Goal: Task Accomplishment & Management: Manage account settings

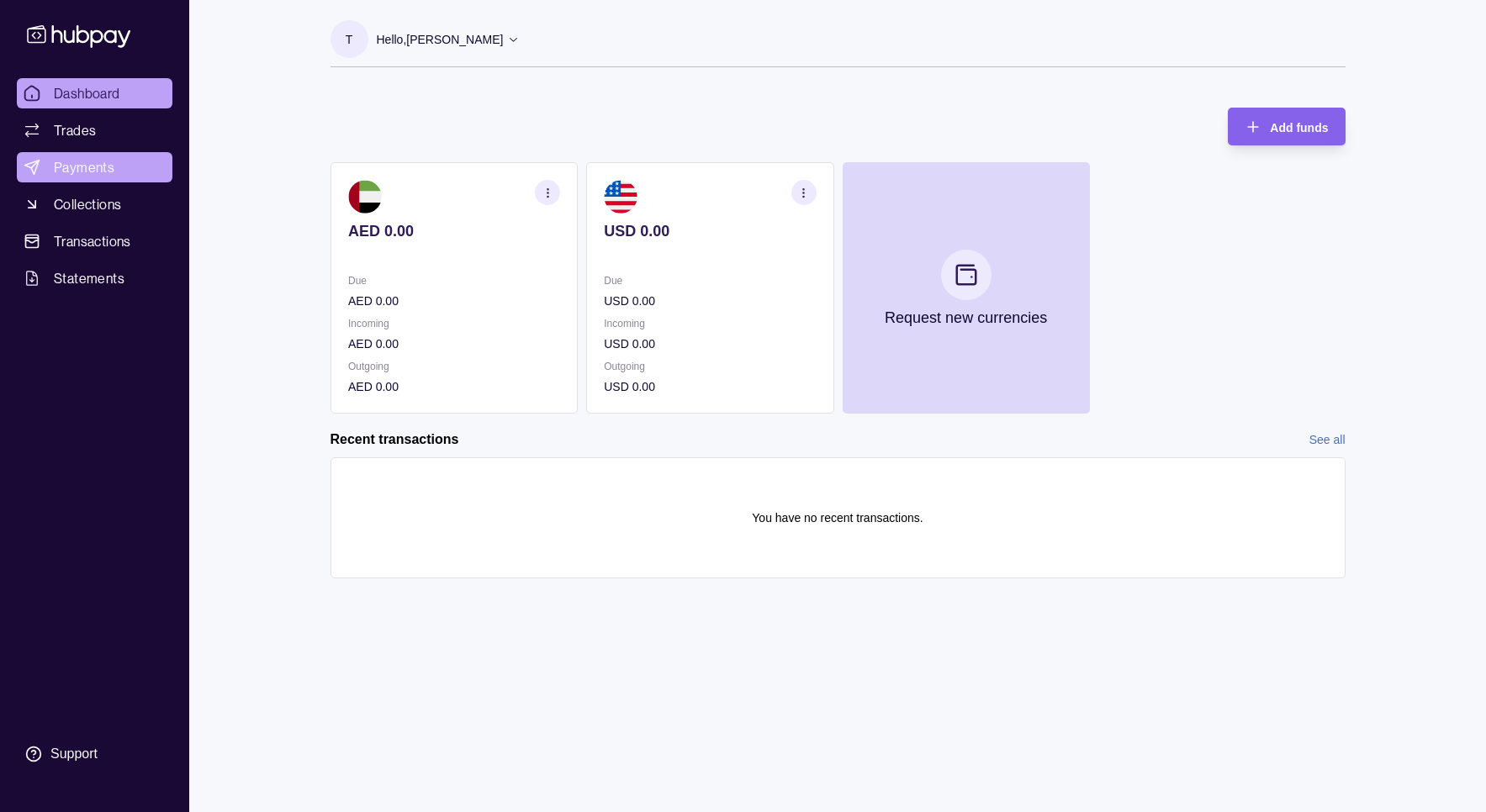
click at [95, 163] on span "Payments" at bounding box center [84, 167] width 60 height 20
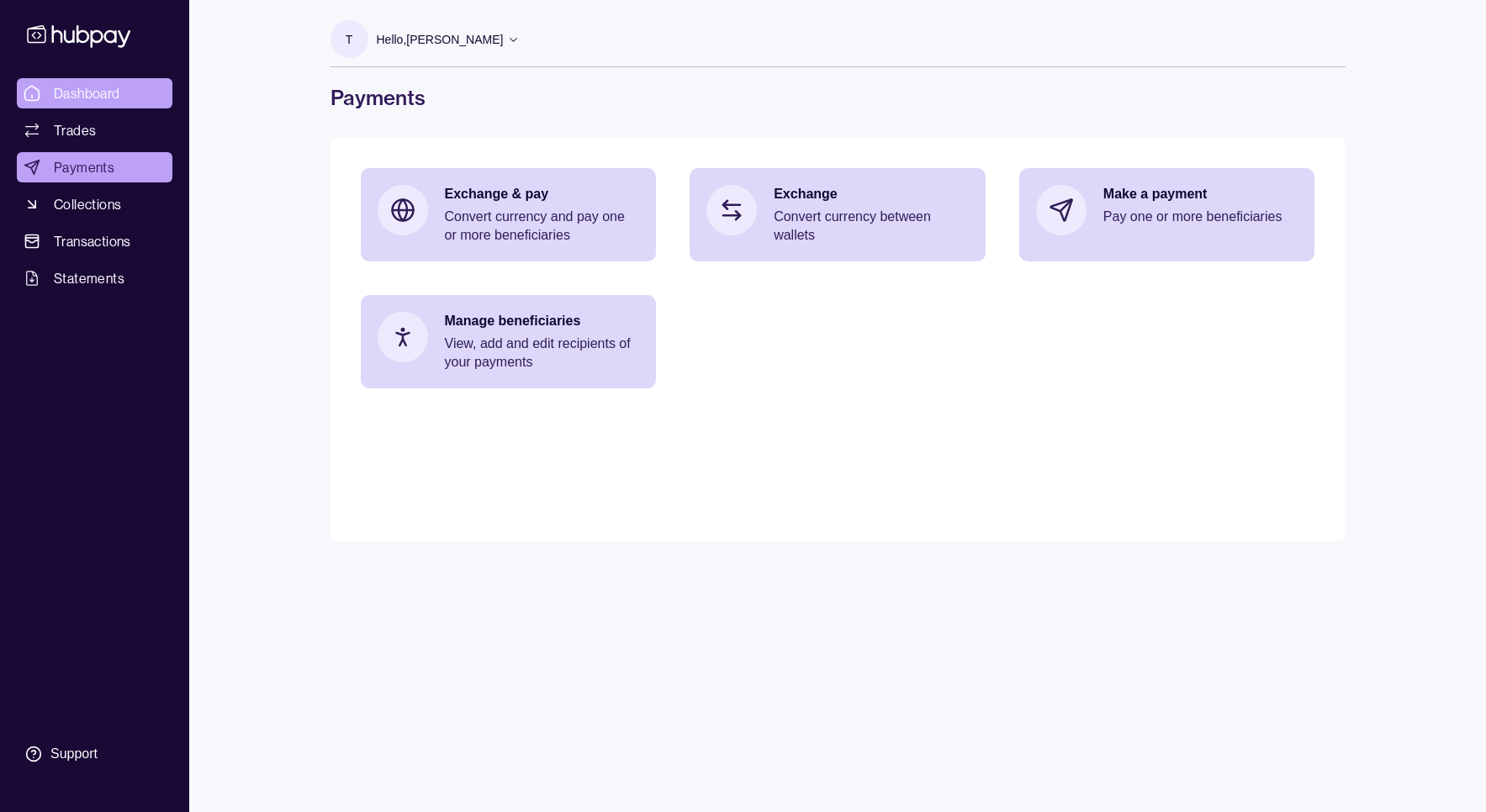
click at [109, 83] on span "Dashboard" at bounding box center [87, 93] width 67 height 20
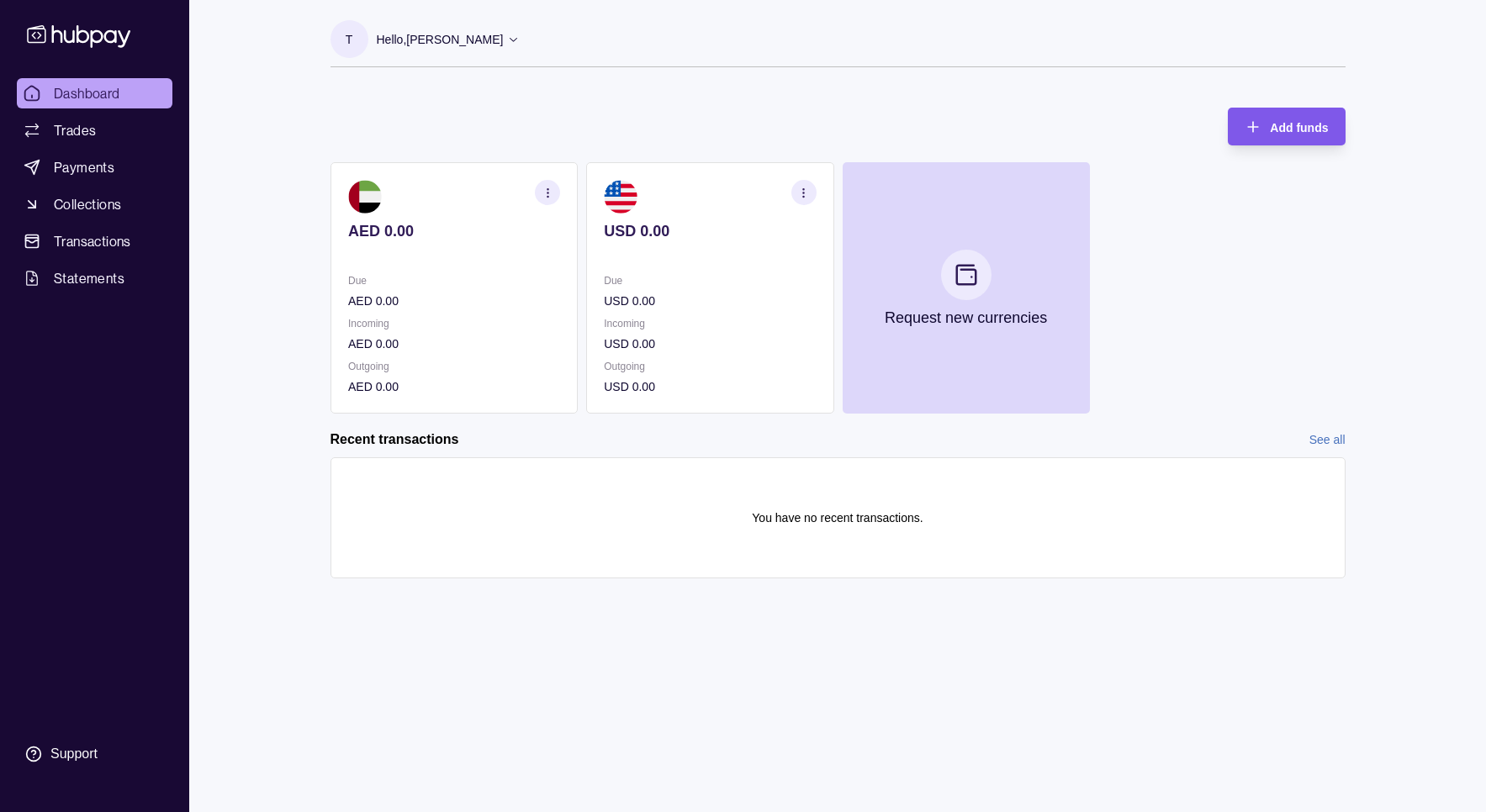
click at [1279, 118] on div "Add funds" at bounding box center [1298, 127] width 58 height 20
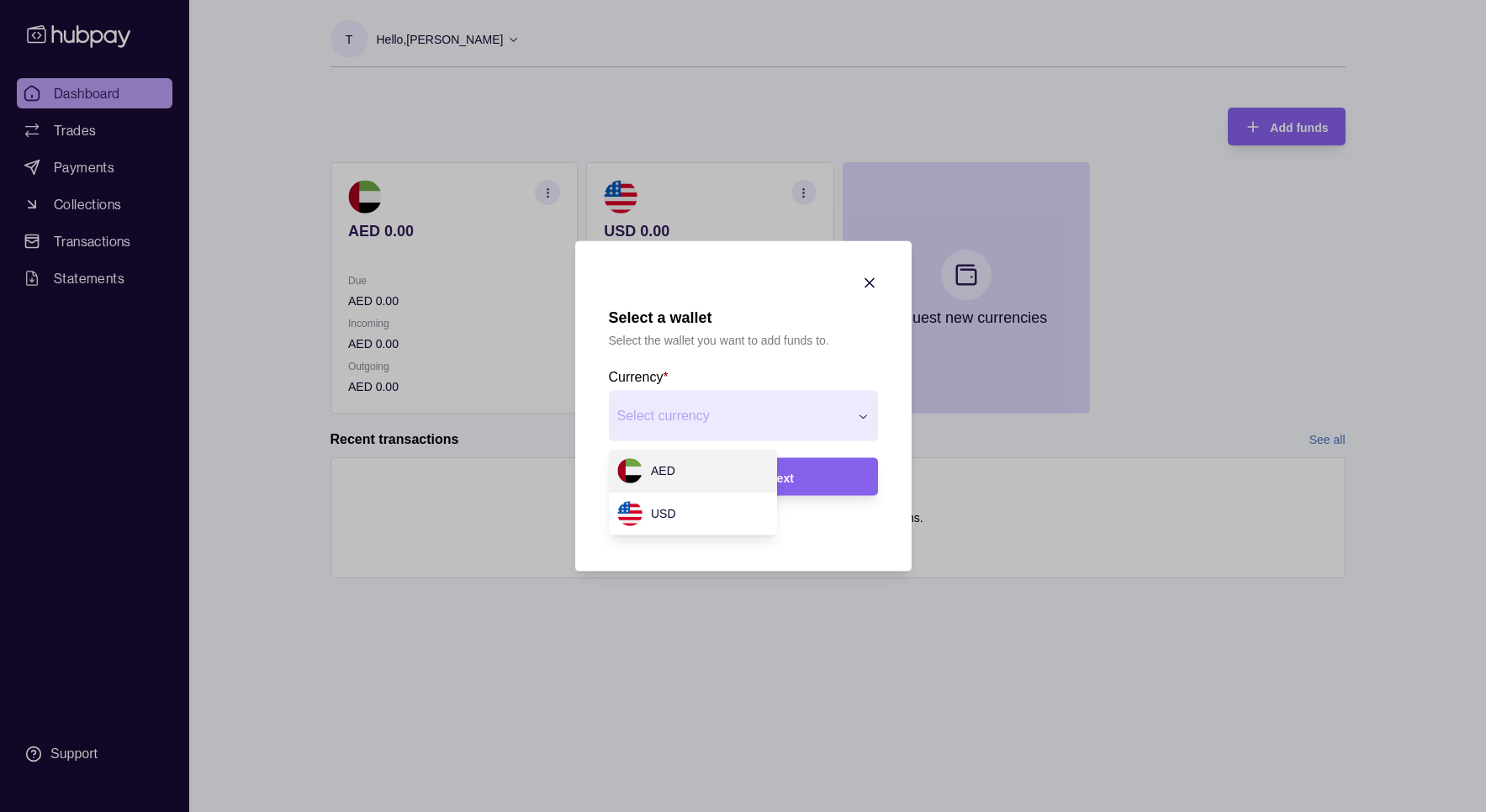
click at [858, 811] on div "Select a wallet Select the wallet you want to add funds to. Currency * Select c…" at bounding box center [743, 812] width 1486 height 0
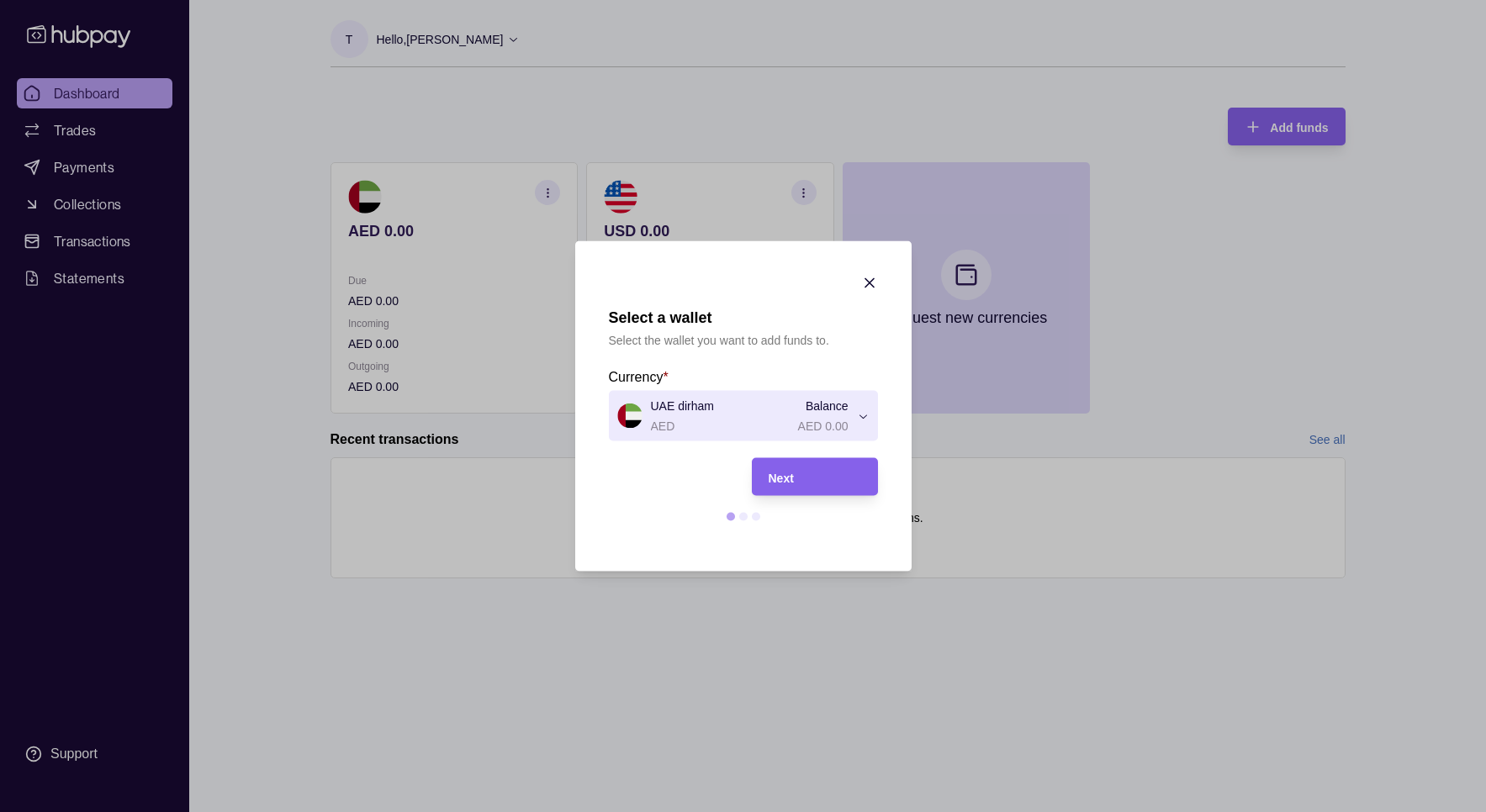
click at [868, 280] on icon "button" at bounding box center [869, 283] width 16 height 16
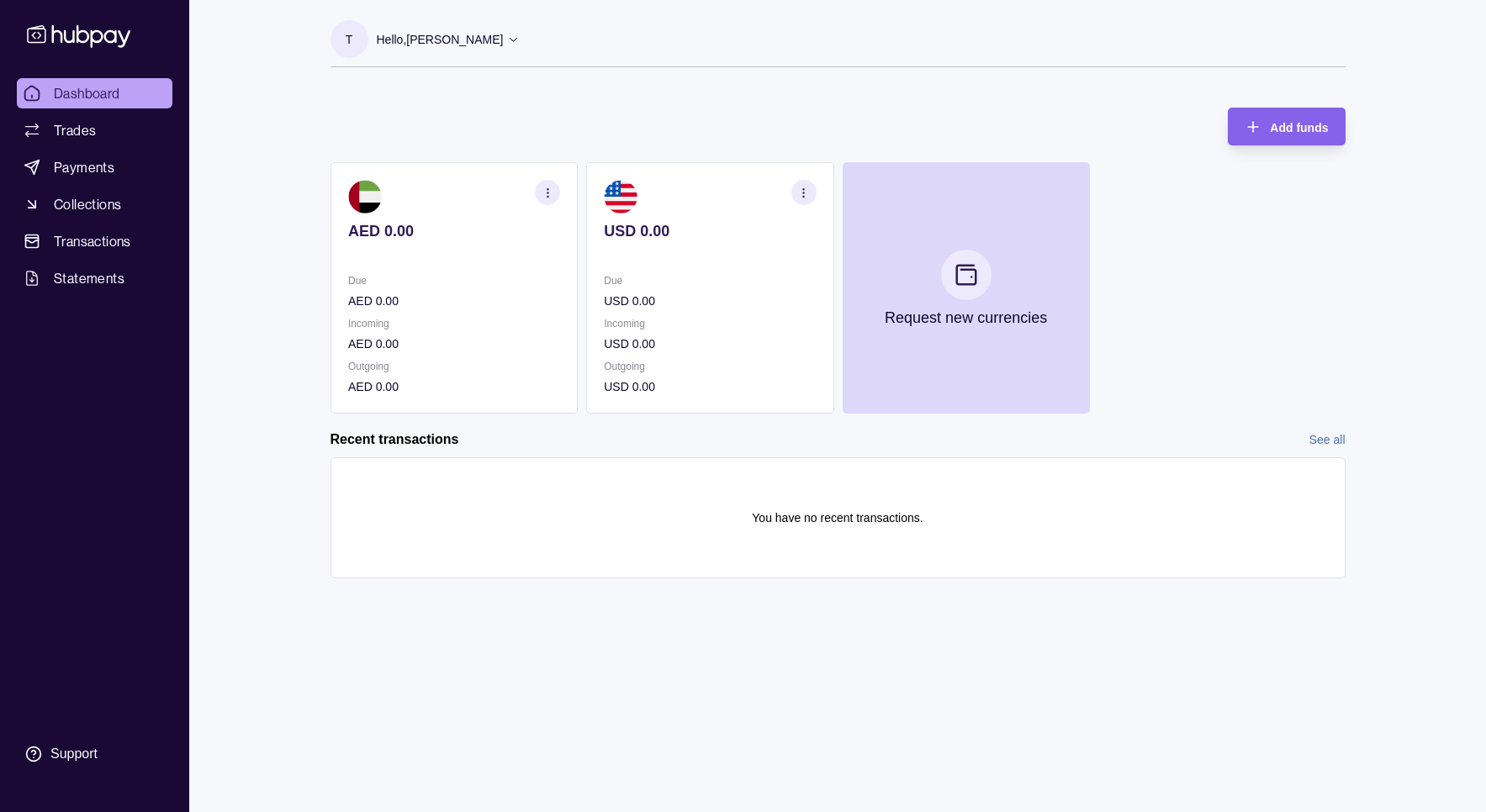
click at [402, 37] on p "Hello, [PERSON_NAME]" at bounding box center [440, 39] width 127 height 18
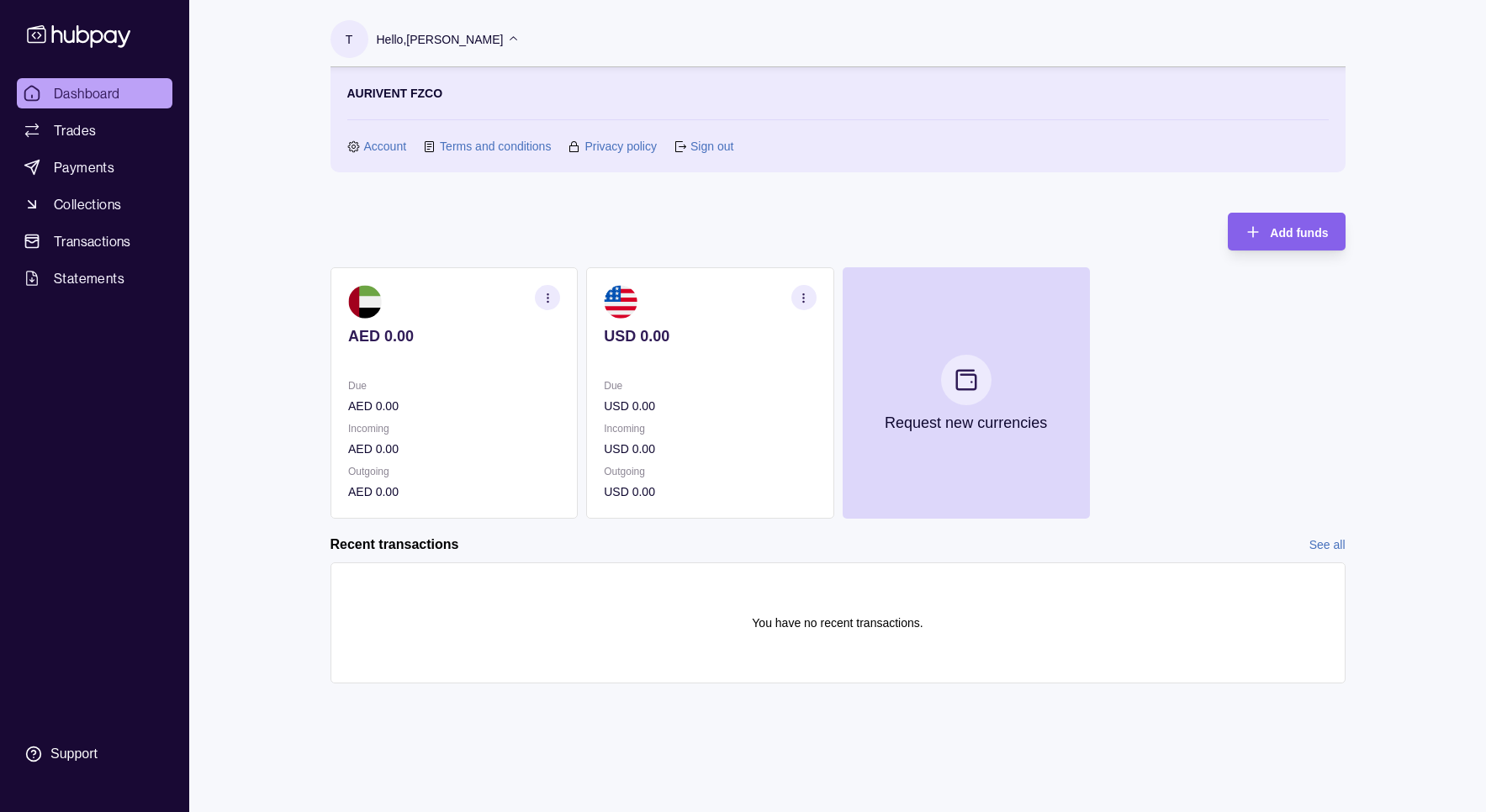
click at [379, 142] on link "Account" at bounding box center [385, 146] width 43 height 18
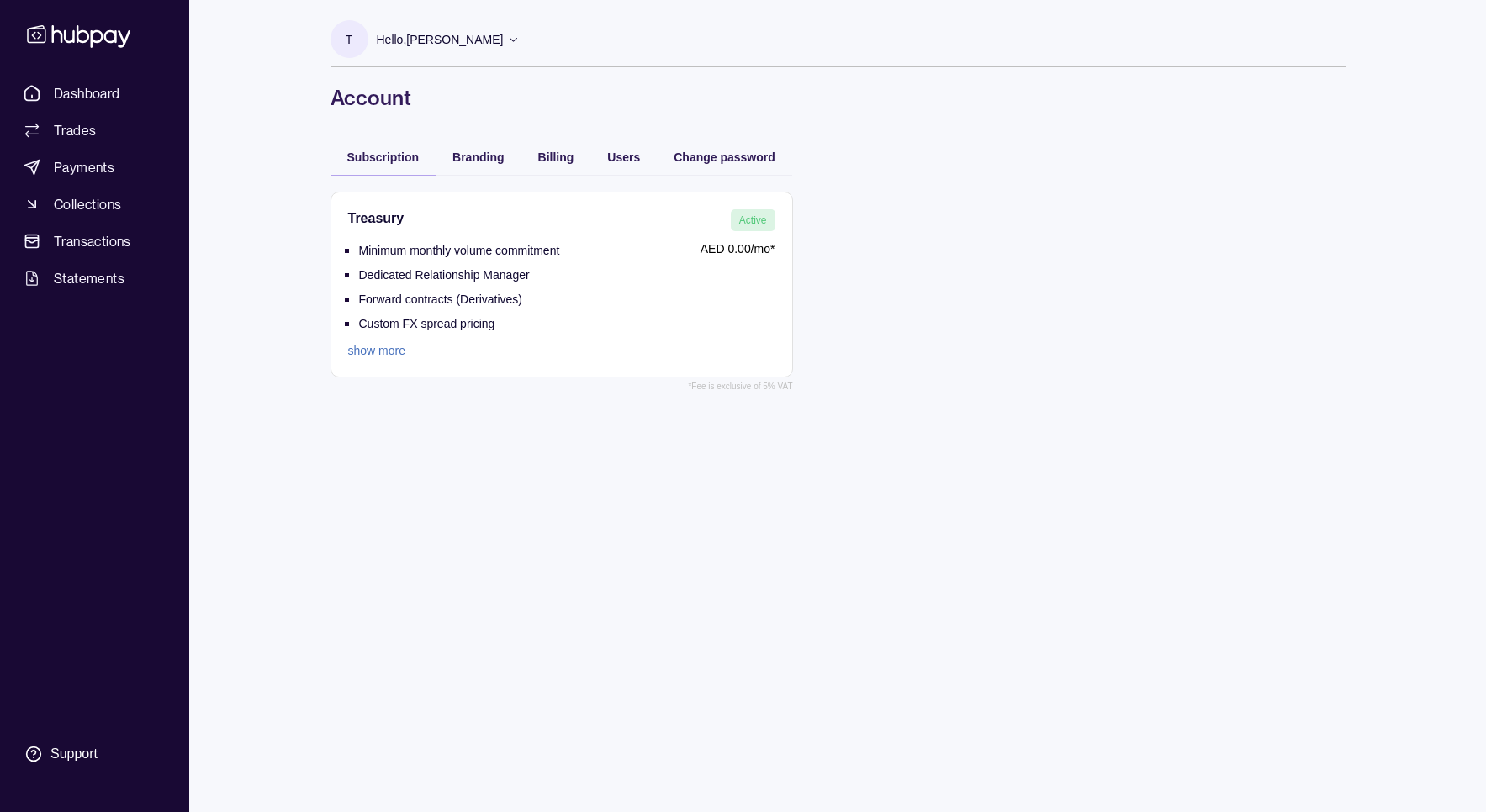
click at [450, 38] on p "Hello, [PERSON_NAME]" at bounding box center [440, 39] width 127 height 18
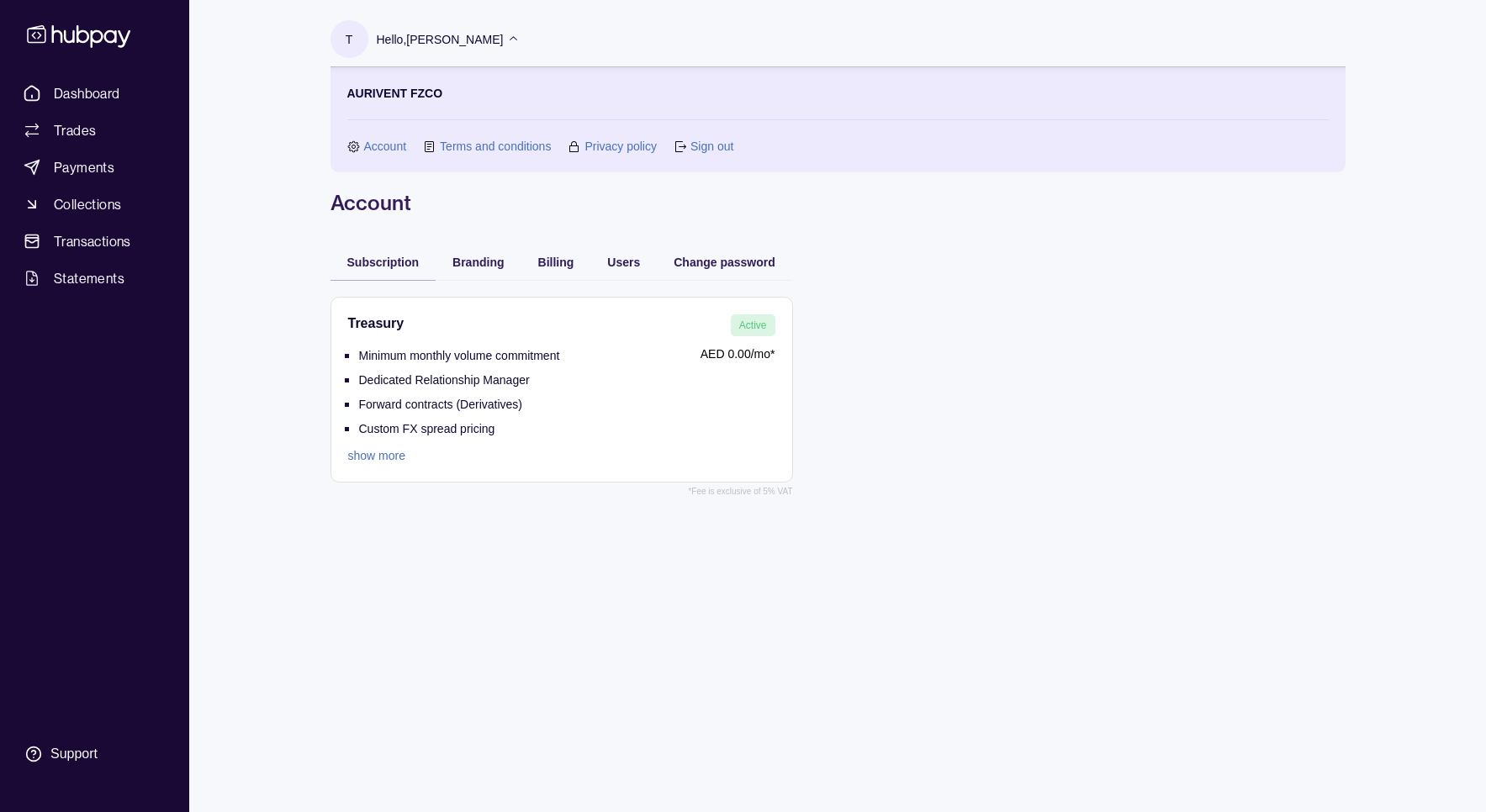
click at [718, 143] on link "Sign out" at bounding box center [711, 146] width 43 height 18
